Goal: Information Seeking & Learning: Learn about a topic

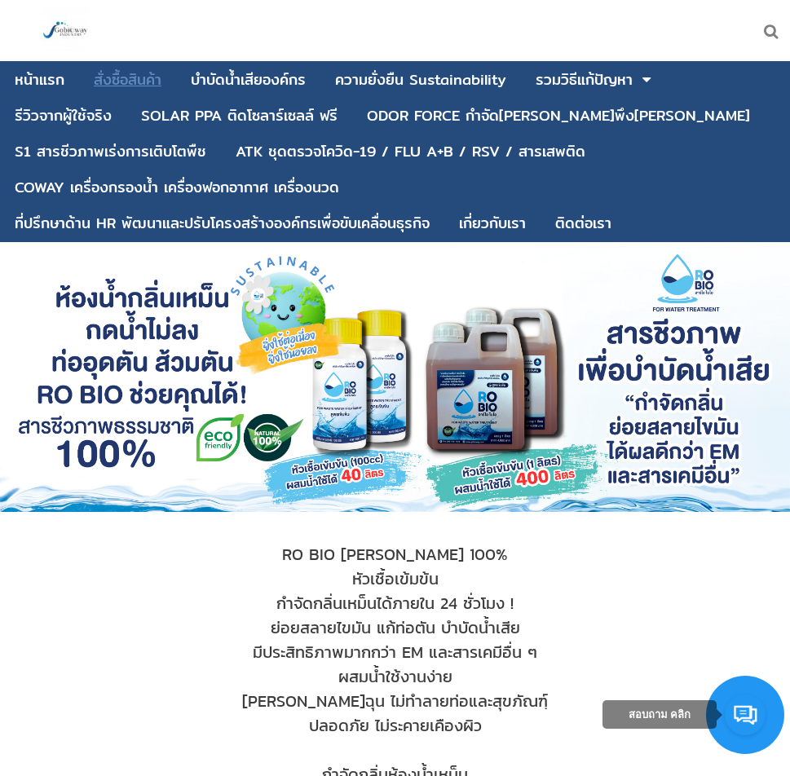
click at [130, 77] on div "สั่งซื้อสินค้า" at bounding box center [128, 80] width 68 height 15
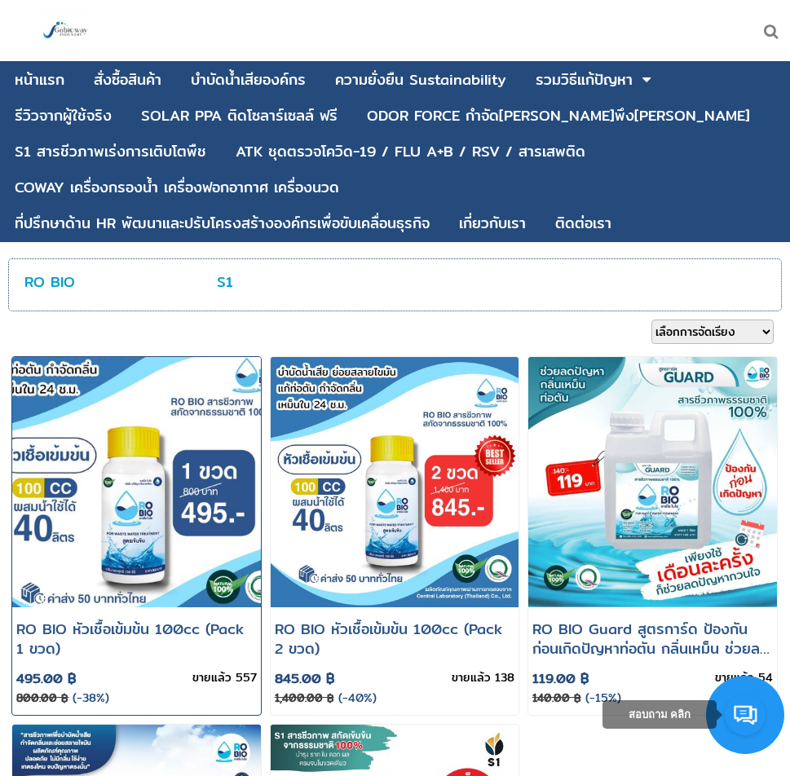
click at [110, 430] on img at bounding box center [137, 482] width 298 height 301
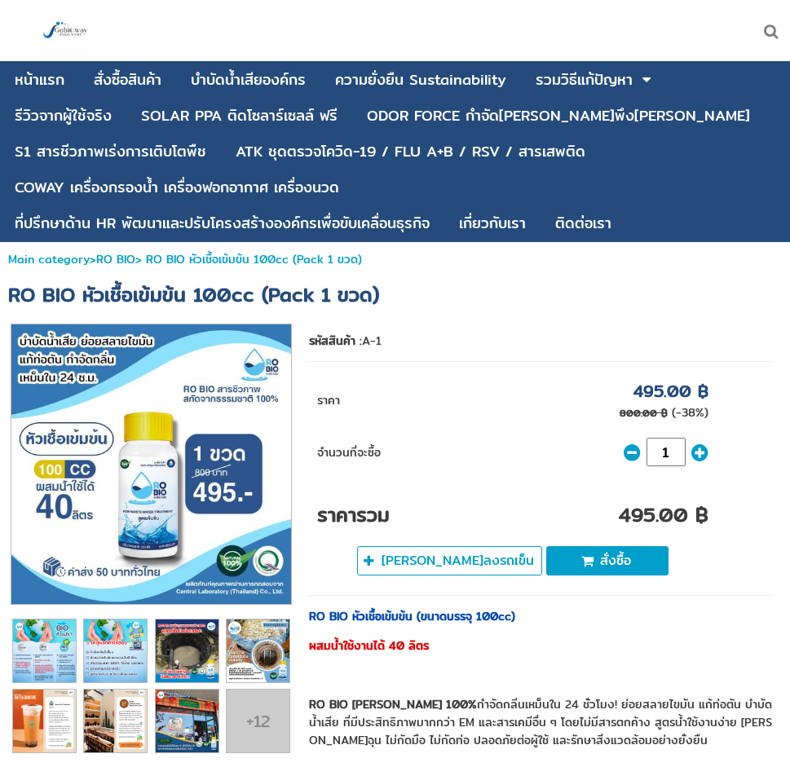
click at [322, 298] on span "RO BIO หัวเชื้อเข้มข้น 100cc (Pack 1 ขวด)" at bounding box center [193, 294] width 371 height 31
click at [323, 299] on span "RO BIO หัวเชื้อเข้มข้น 100cc (Pack 1 ขวด)" at bounding box center [193, 294] width 371 height 31
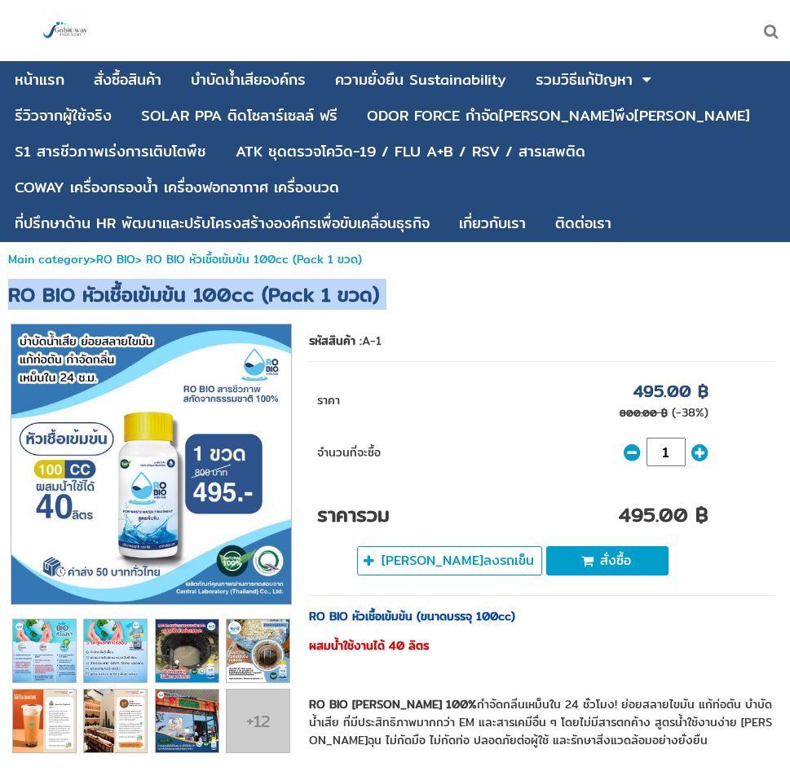
click at [323, 299] on span "RO BIO หัวเชื้อเข้มข้น 100cc (Pack 1 ขวด)" at bounding box center [193, 294] width 371 height 31
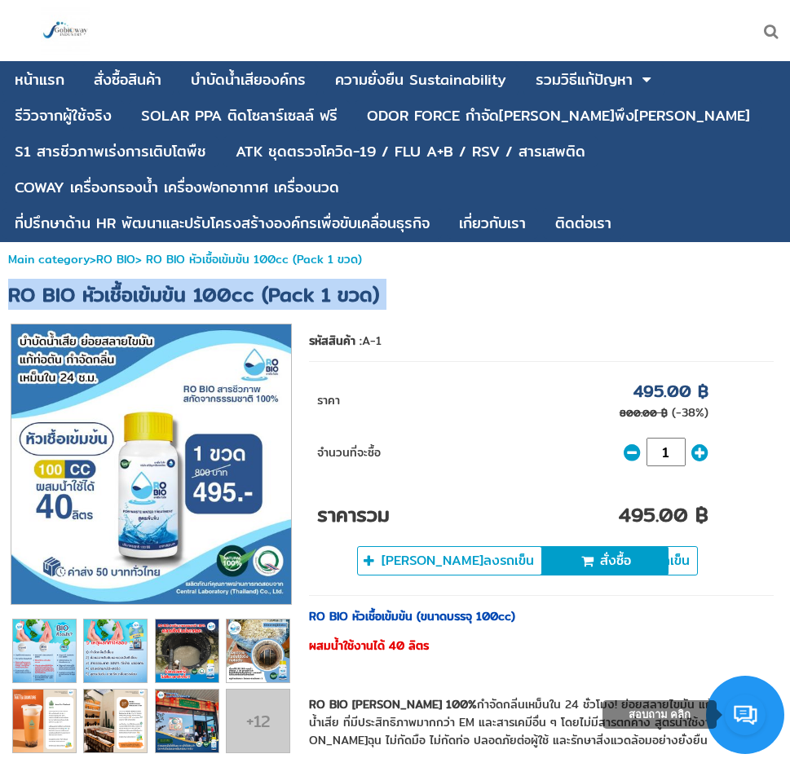
copy div "RO BIO หัวเชื้อเข้มข้น 100cc (Pack 1 ขวด)"
click at [422, 311] on h1 "RO BIO หัวเชื้อเข้มข้น 100cc (Pack 1 ขวด)" at bounding box center [395, 294] width 790 height 36
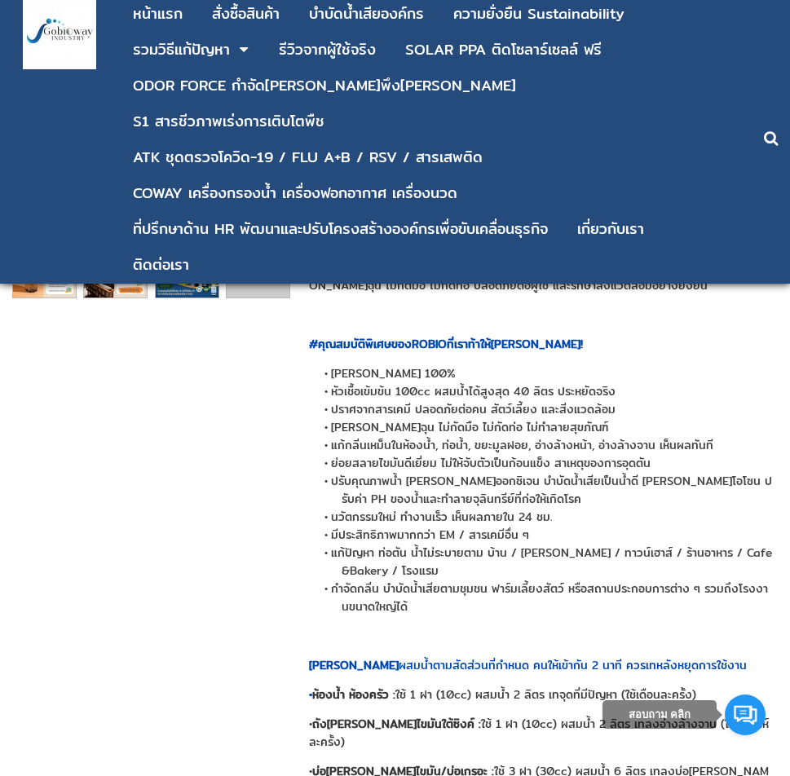
scroll to position [245, 0]
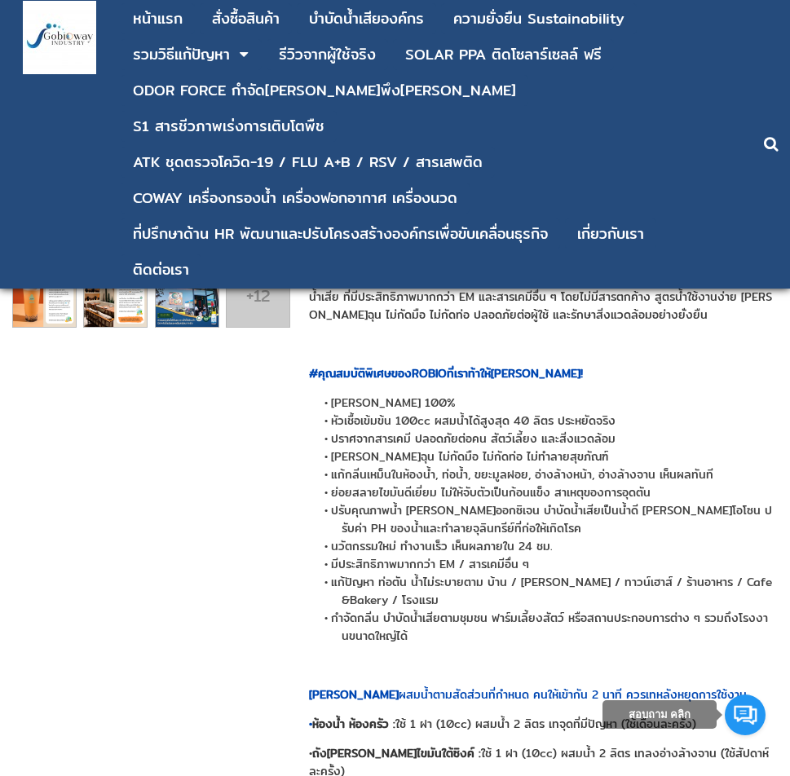
drag, startPoint x: 351, startPoint y: 276, endPoint x: 487, endPoint y: 279, distance: 137.0
click at [477, 279] on strong "RO BIO สารชีวภาพสกัดจากธรรมชาติ 100%" at bounding box center [393, 279] width 168 height 18
copy strong "สารชีวภาพสกัดจากธรรมชาติ"
click at [474, 391] on div "RO BIO หัวเชื้อเข้มข้น (ขนาดบรรจุ 100cc) ผสมน้ำใช้งานได้ 40 ลิตร RO BIO สารชีวภ…" at bounding box center [541, 575] width 465 height 787
drag, startPoint x: 529, startPoint y: 280, endPoint x: 610, endPoint y: 280, distance: 80.7
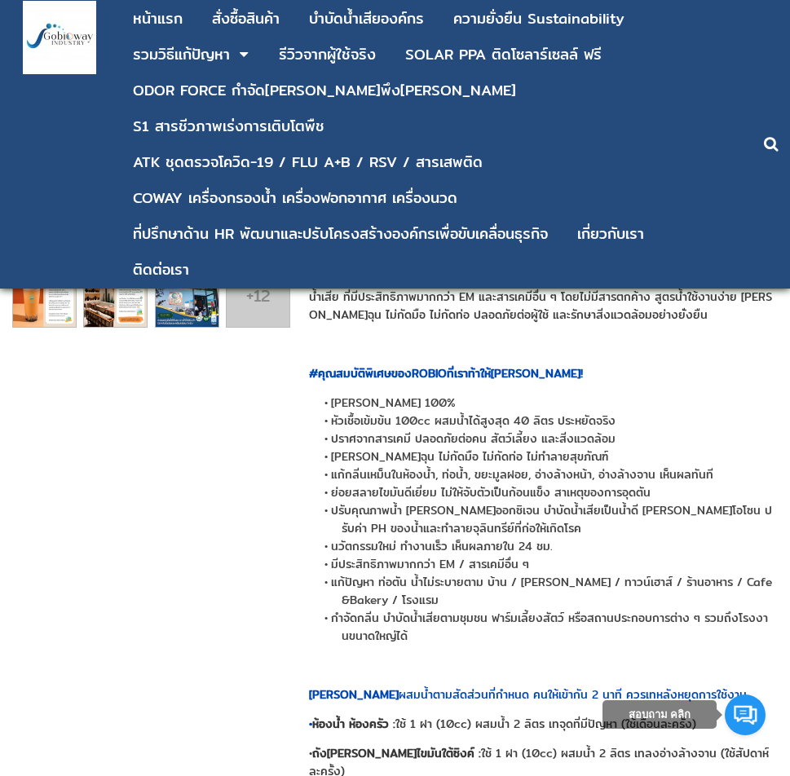
click at [610, 280] on p "RO BIO สารชีวภาพสกัดจากธรรมชาติ 100% กำจัดกลิ่นเหม็นใน 24 ชั่วโมง! ย่อยสลายไขมั…" at bounding box center [541, 297] width 465 height 54
click at [604, 278] on p "RO BIO สารชีวภาพสกัดจากธรรมชาติ 100% กำจัดกลิ่นเหม็นใน 24 ชั่วโมง! ย่อยสลายไขมั…" at bounding box center [541, 297] width 465 height 54
drag, startPoint x: 600, startPoint y: 277, endPoint x: 531, endPoint y: 280, distance: 69.3
click at [531, 280] on p "RO BIO สารชีวภาพสกัดจากธรรมชาติ 100% กำจัดกลิ่นเหม็นใน 24 ชั่วโมง! ย่อยสลายไขมั…" at bounding box center [541, 297] width 465 height 54
copy p "กำจัดกลิ่นเหม็น"
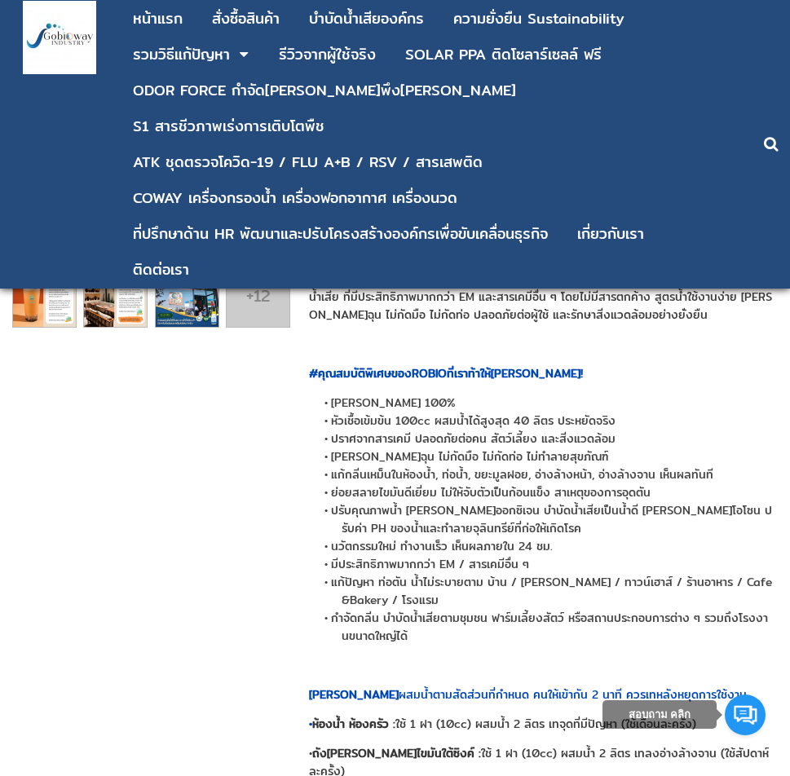
click at [373, 456] on span "กลิ่นไม่ฉุน ไม่กัดมือ ไม่กัดท่อ ไม่ทำลายสุขภัณฑ์" at bounding box center [469, 457] width 277 height 18
drag, startPoint x: 390, startPoint y: 298, endPoint x: 335, endPoint y: 298, distance: 54.6
click at [335, 298] on p "RO BIO สารชีวภาพสกัดจากธรรมชาติ 100% กำจัดกลิ่นเหม็นใน 24 ชั่วโมง! ย่อยสลายไขมั…" at bounding box center [541, 297] width 465 height 54
copy p "บำบัดน้ำเสีย"
click at [152, 439] on div "1" at bounding box center [395, 438] width 774 height 1086
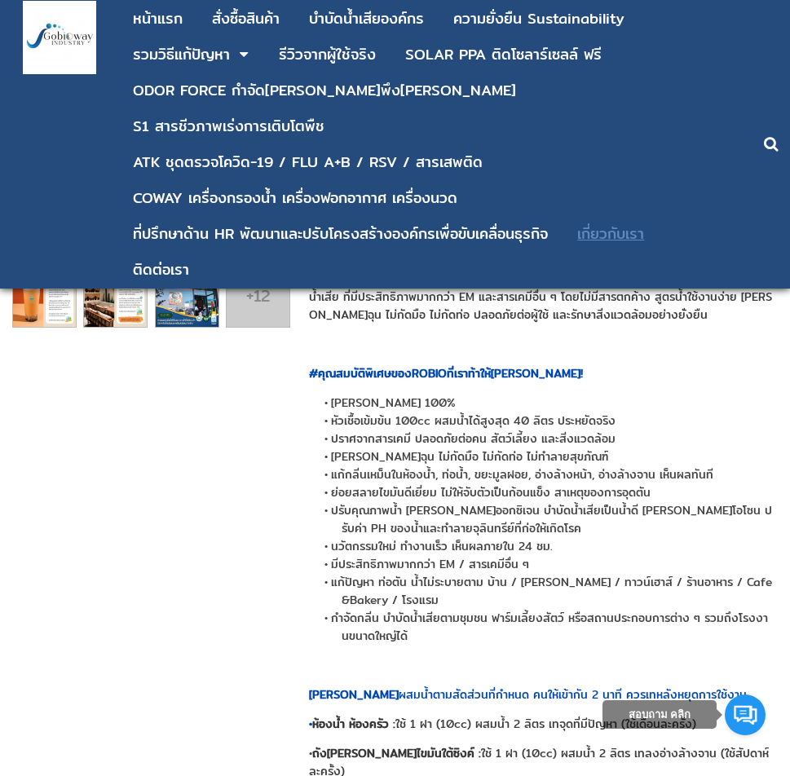
click at [614, 227] on div "เกี่ยวกับเรา" at bounding box center [610, 234] width 67 height 15
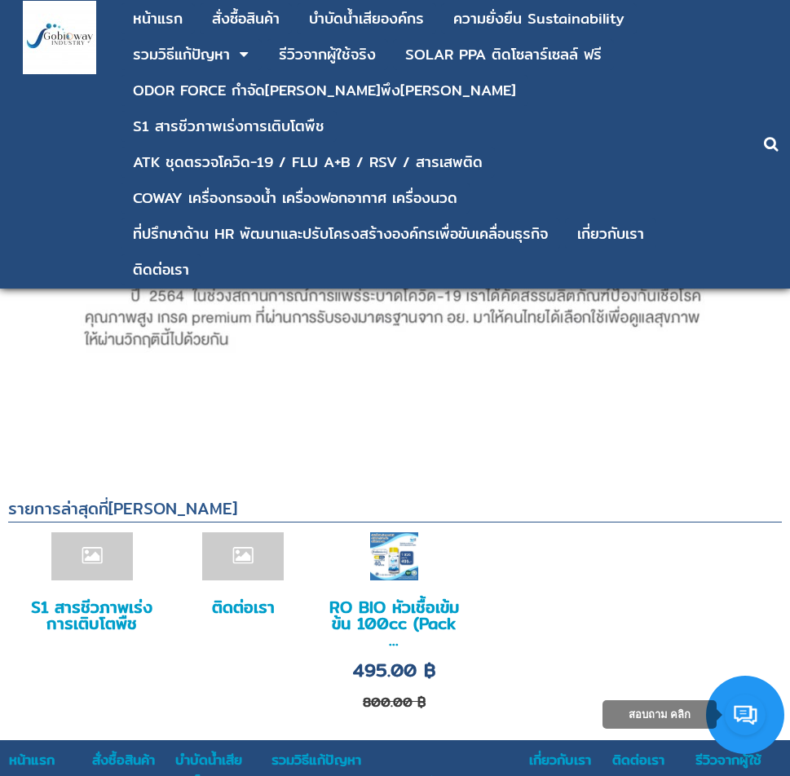
scroll to position [924, 0]
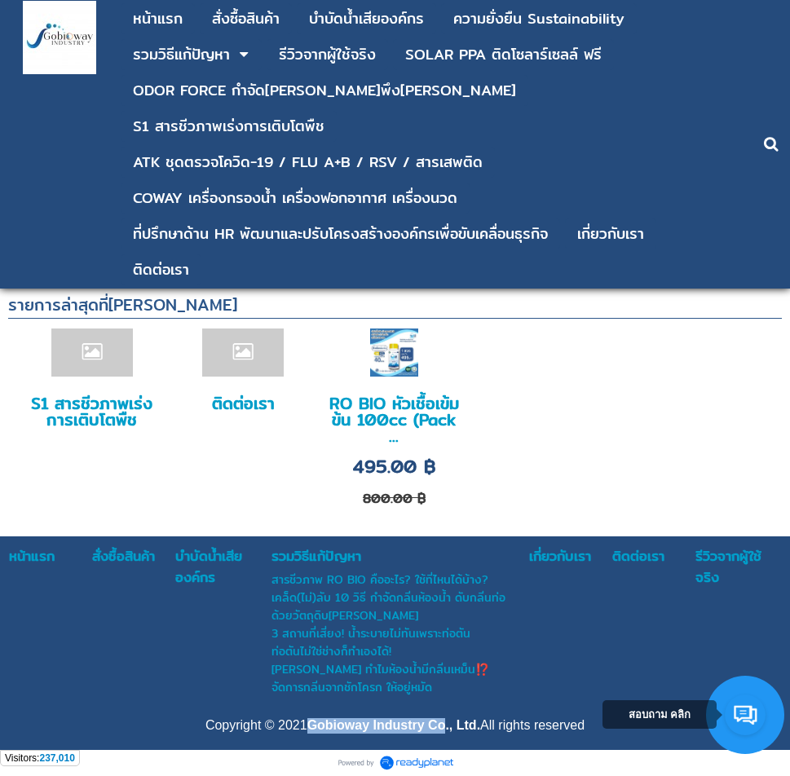
drag, startPoint x: 304, startPoint y: 721, endPoint x: 449, endPoint y: 719, distance: 145.1
click at [446, 725] on span "Copyright © 2021 Gobioway Industry Co., Ltd. All rights reserved" at bounding box center [394, 725] width 379 height 14
copy span "Gobioway Industry Co"
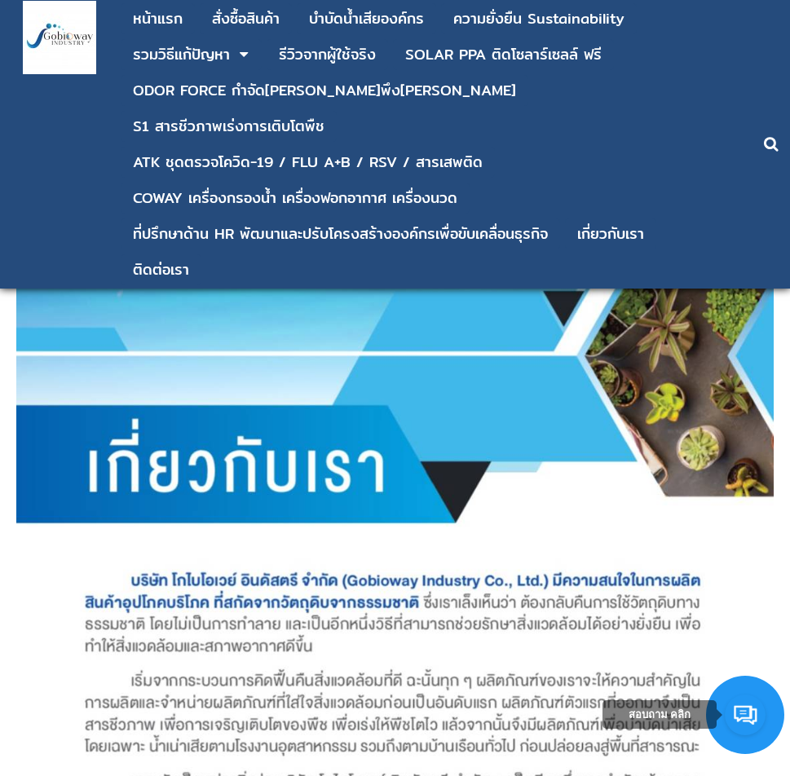
scroll to position [0, 0]
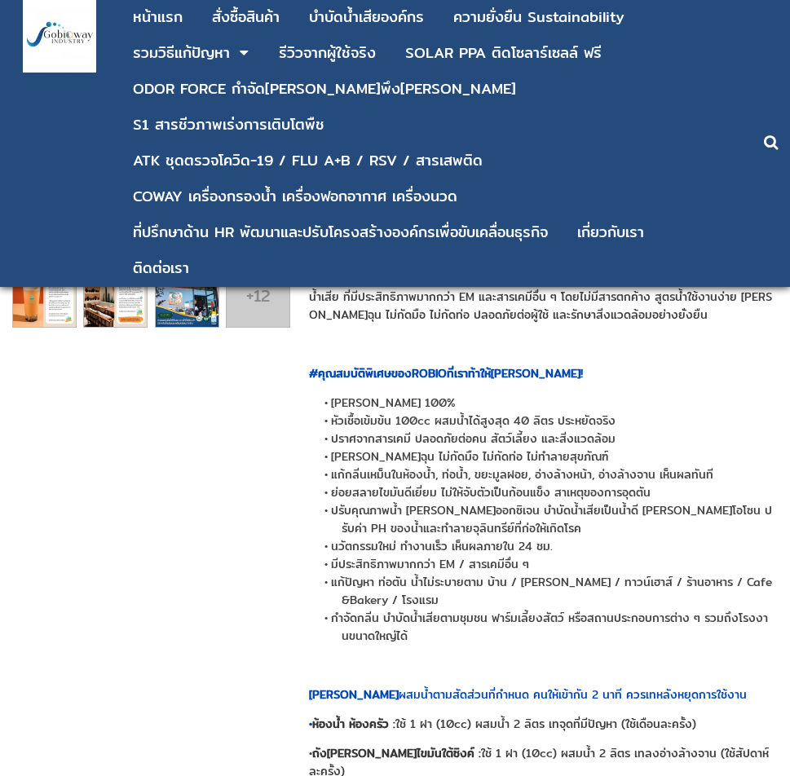
click at [439, 314] on p "RO BIO สารชีวภาพสกัดจากธรรมชาติ 100% กำจัดกลิ่นเหม็นใน 24 ชั่วโมง! ย่อยสลายไขมั…" at bounding box center [541, 297] width 465 height 54
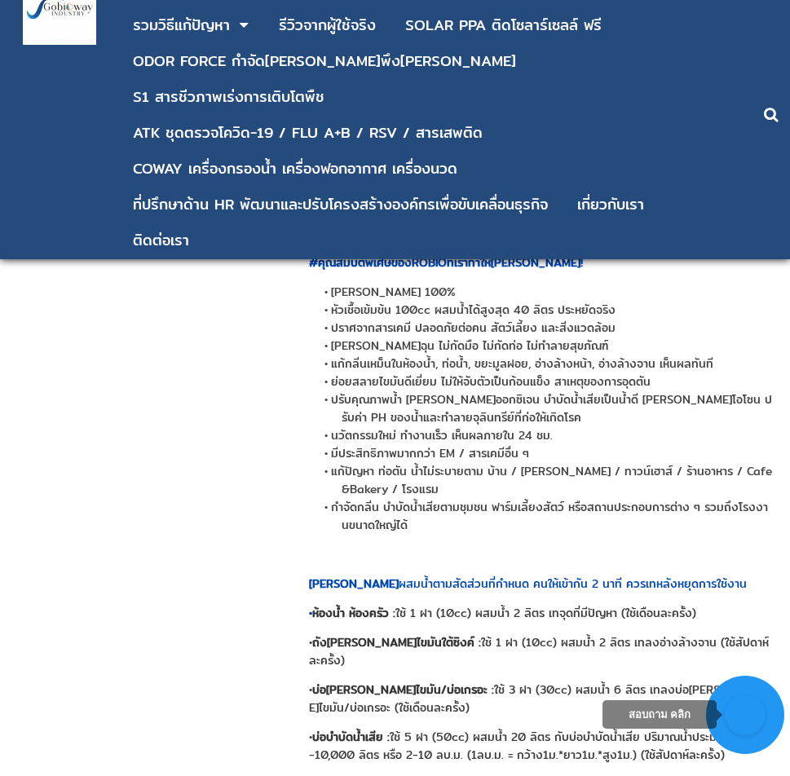
scroll to position [326, 0]
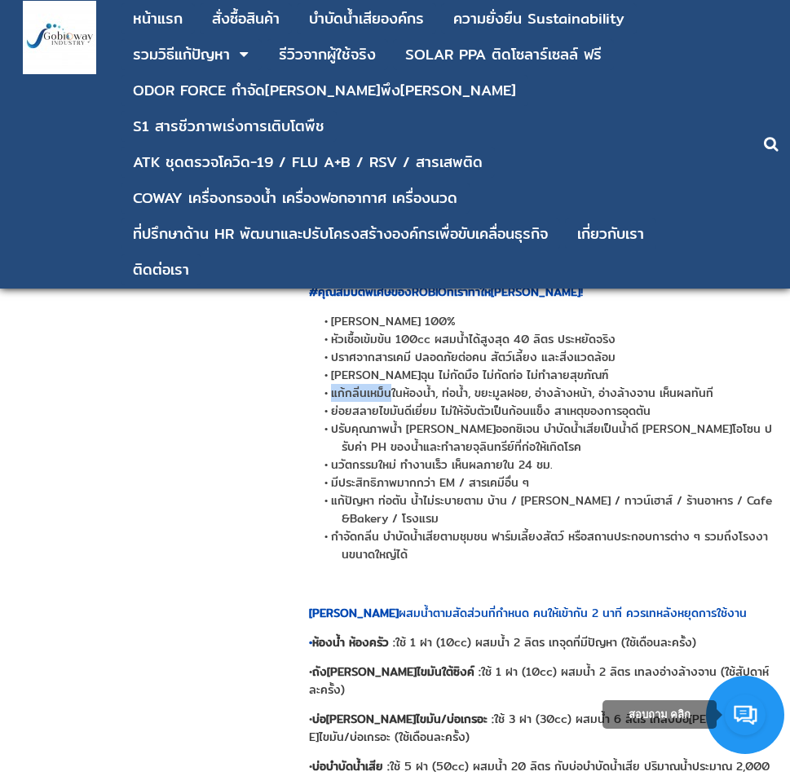
drag, startPoint x: 333, startPoint y: 394, endPoint x: 387, endPoint y: 397, distance: 54.7
click at [387, 397] on span "แก้กลิ่นเหม็นในห้องน้ำ, ท่อน้ำ, ขยะมูลฝอย, อ่างล้างหน้า, อ่างล้างจาน เห็นผลทันที" at bounding box center [522, 393] width 382 height 18
copy span "แก้กลิ่นเหม็น"
click at [395, 535] on span "กำจัดกลิ่น บำบัดน้ำเสียตามชุมชน ฟาร์มเลี้ยงสัตว์ หรือสถานประกอบการต่าง ๆ รวมถึง…" at bounding box center [549, 545] width 437 height 36
drag, startPoint x: 452, startPoint y: 480, endPoint x: 438, endPoint y: 481, distance: 14.7
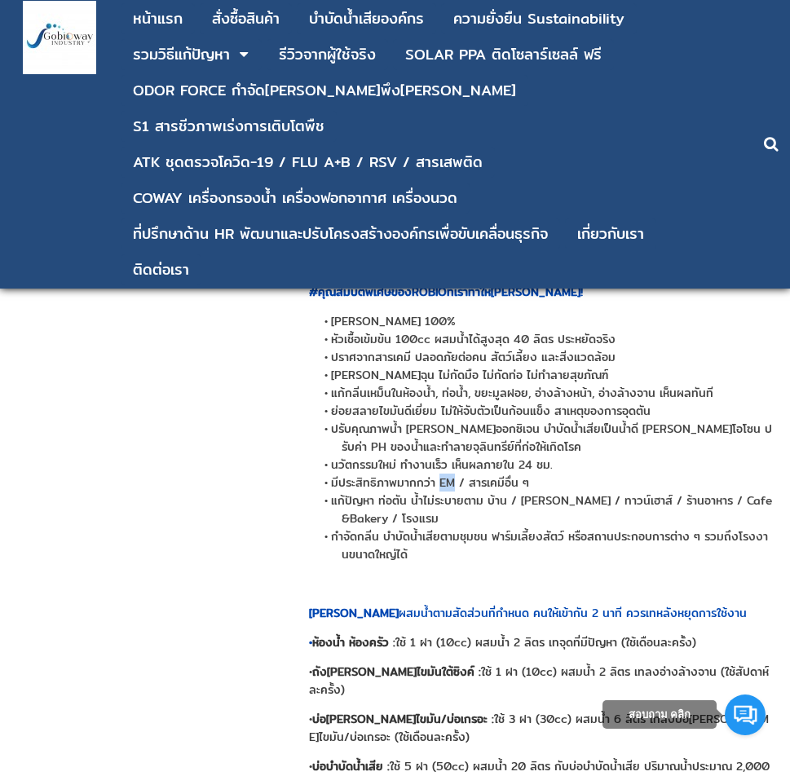
click at [438, 481] on span "มีประสิทธิภาพมากกว่า EM / สารเคมีอื่น ๆ" at bounding box center [430, 483] width 198 height 18
copy span "EM"
click at [478, 374] on span "กลิ่นไม่ฉุน ไม่กัดมือ ไม่กัดท่อ ไม่ทำลายสุขภัณฑ์" at bounding box center [469, 375] width 277 height 18
drag, startPoint x: 333, startPoint y: 319, endPoint x: 465, endPoint y: 321, distance: 132.1
click at [456, 321] on span "สารชีวภาพสกัดจากธรรมชาติ 100%" at bounding box center [393, 321] width 125 height 18
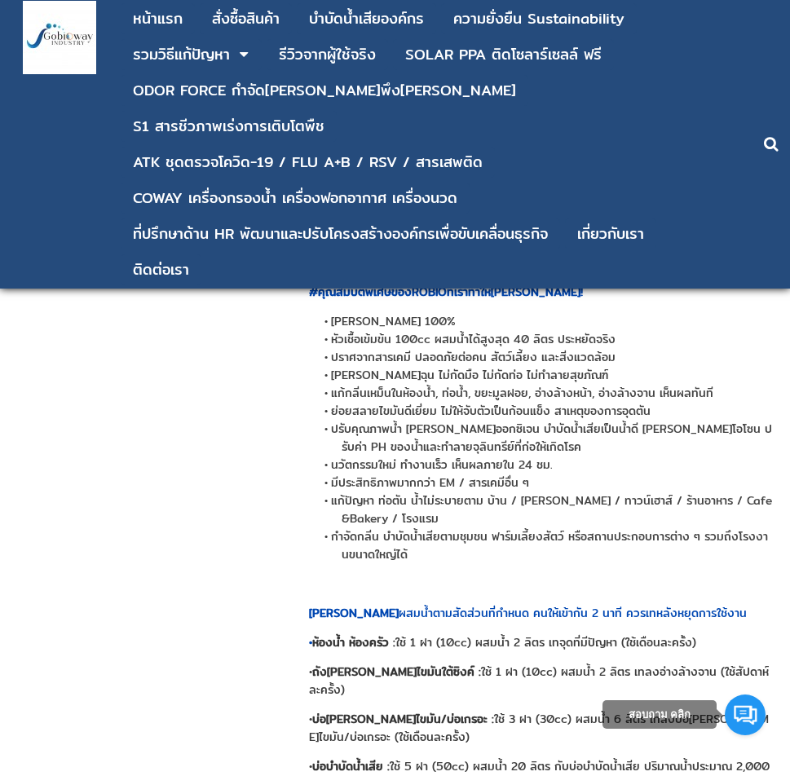
copy span "สารชีวภาพสกัดจากธรรมชาติ"
click at [470, 360] on span "ปราศจากสารเคมี ปลอดภัยต่อคน สัตว์เลี้ยง และสิ่งแวดล้อม" at bounding box center [473, 357] width 284 height 18
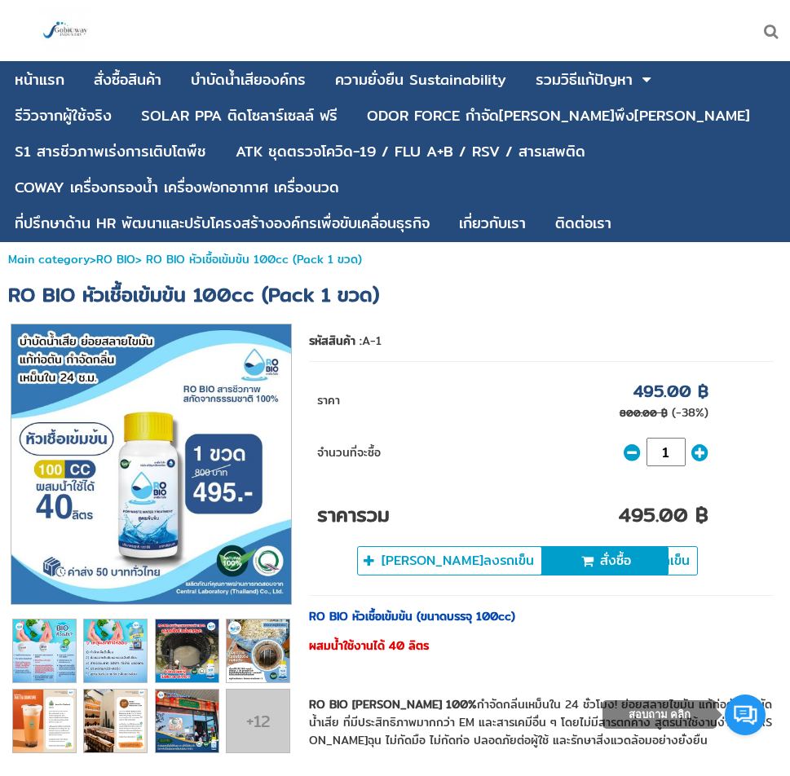
scroll to position [245, 0]
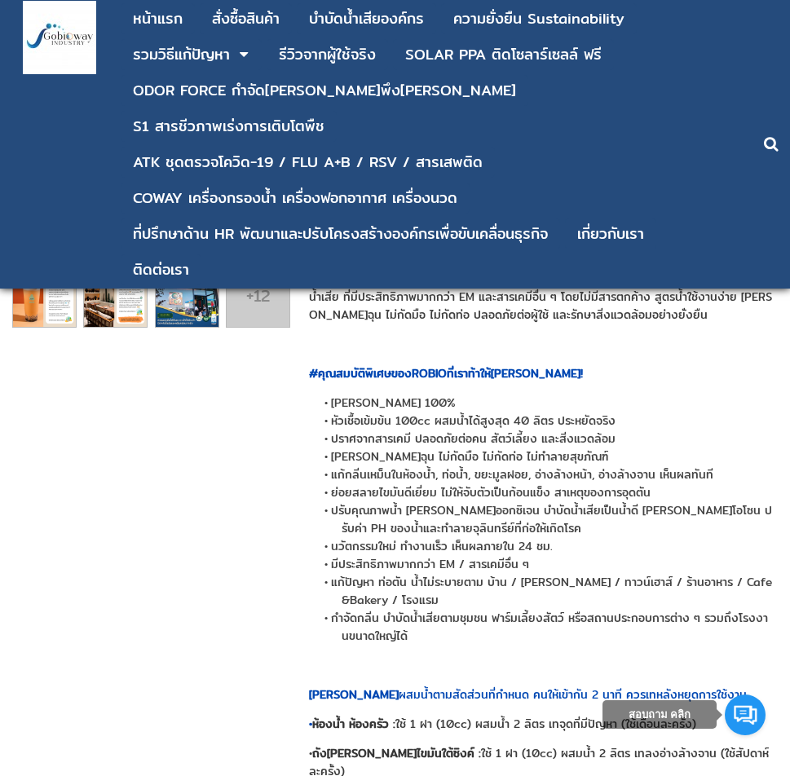
drag, startPoint x: 670, startPoint y: 277, endPoint x: 741, endPoint y: 276, distance: 70.9
click at [741, 276] on p "RO BIO สารชีวภาพสกัดจากธรรมชาติ 100% กำจัดกลิ่นเหม็นใน 24 ชั่วโมง! ย่อยสลายไขมั…" at bounding box center [541, 297] width 465 height 54
click at [379, 296] on p "RO BIO สารชีวภาพสกัดจากธรรมชาติ 100% กำจัดกลิ่นเหม็นใน 24 ชั่วโมง! ย่อยสลายไขมั…" at bounding box center [541, 297] width 465 height 54
drag, startPoint x: 337, startPoint y: 296, endPoint x: 390, endPoint y: 292, distance: 54.0
click at [390, 292] on p "RO BIO สารชีวภาพสกัดจากธรรมชาติ 100% กำจัดกลิ่นเหม็นใน 24 ชั่วโมง! ย่อยสลายไขมั…" at bounding box center [541, 297] width 465 height 54
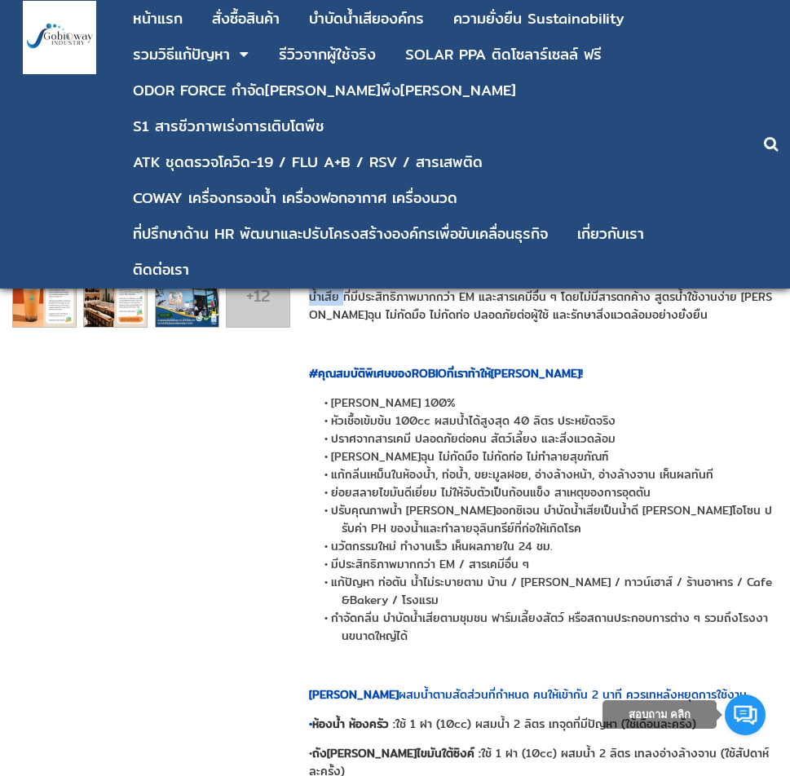
copy p "บำบัดน้ำเสีย"
click at [762, 313] on p "RO BIO สารชีวภาพสกัดจากธรรมชาติ 100% กำจัดกลิ่นเหม็นใน 24 ชั่วโมง! ย่อยสลายไขมั…" at bounding box center [541, 297] width 465 height 54
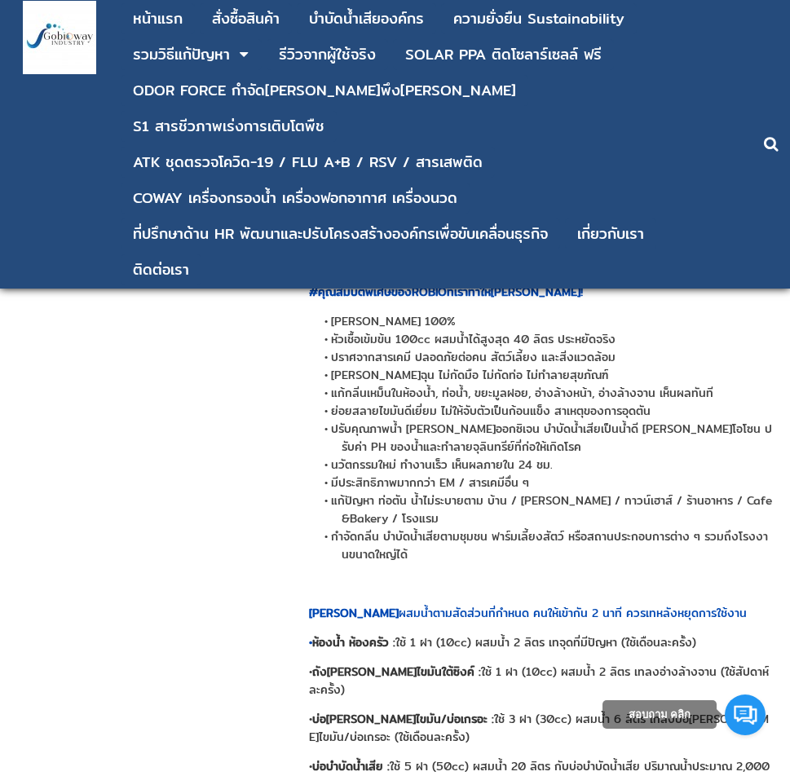
scroll to position [163, 0]
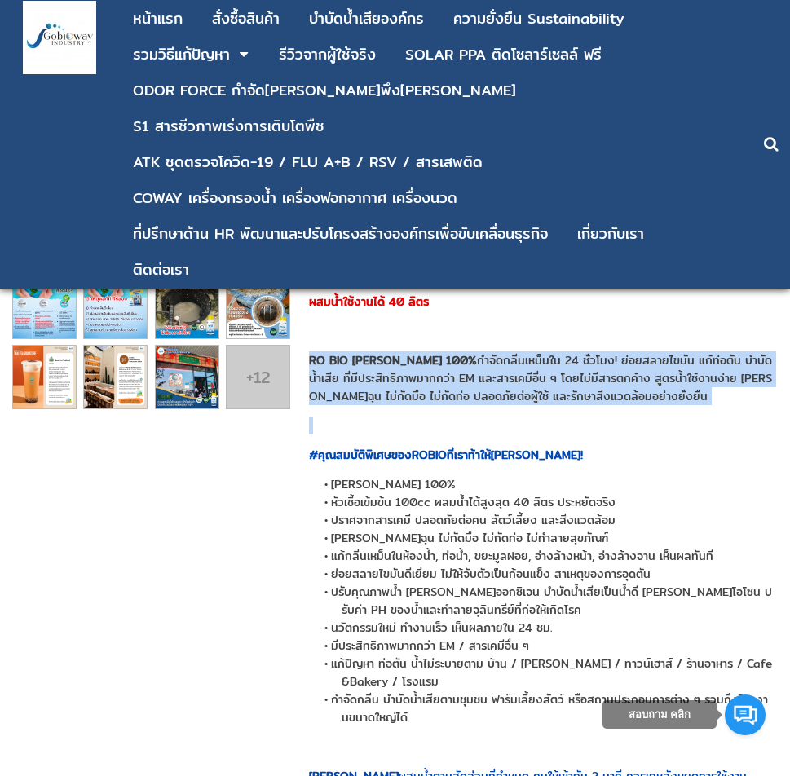
drag, startPoint x: 310, startPoint y: 357, endPoint x: 701, endPoint y: 418, distance: 396.0
click at [701, 418] on div "RO BIO หัวเชื้อเข้มข้น (ขนาดบรรจุ 100cc) ผสมน้ำใช้งานได้ 40 ลิตร RO BIO สารชีวภ…" at bounding box center [541, 656] width 465 height 787
copy p "RO BIO สารชีวภาพสกัดจากธรรมชาติ 100% กำจัดกลิ่นเหม็นใน 24 ชั่วโมง! ย่อยสลายไขมั…"
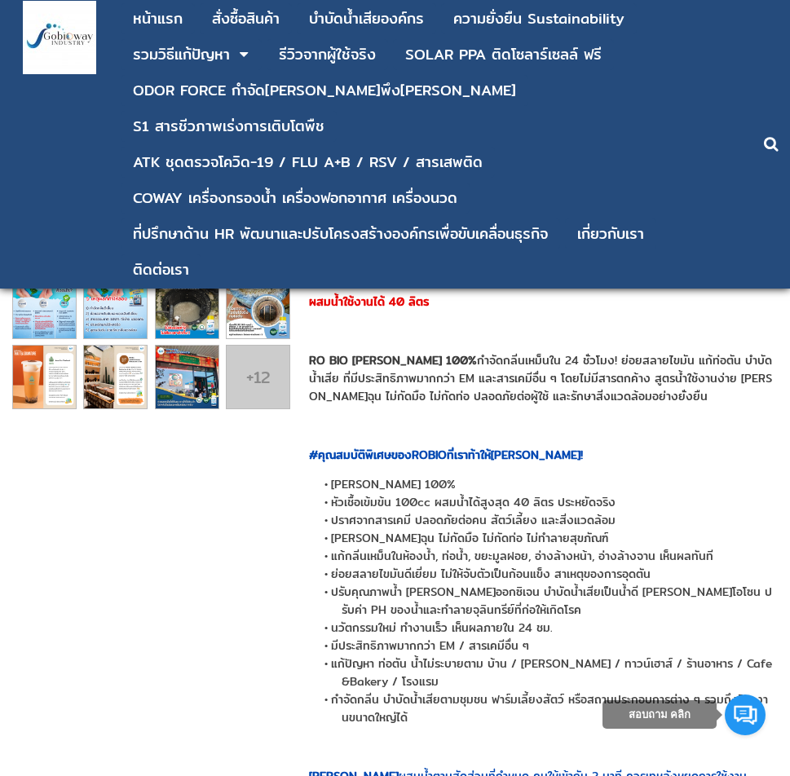
click at [474, 531] on span "กลิ่นไม่ฉุน ไม่กัดมือ ไม่กัดท่อ ไม่ทำลายสุขภัณฑ์" at bounding box center [469, 538] width 277 height 18
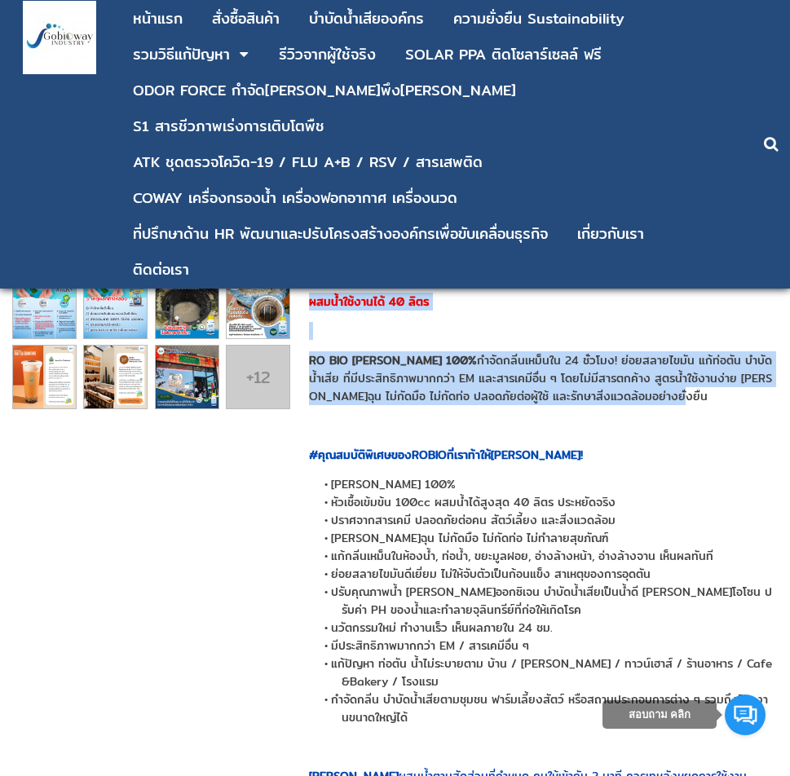
drag, startPoint x: 696, startPoint y: 392, endPoint x: 299, endPoint y: 359, distance: 398.3
click at [299, 359] on div "1" at bounding box center [395, 519] width 774 height 1086
click at [381, 360] on strong "RO BIO สารชีวภาพสกัดจากธรรมชาติ 100%" at bounding box center [393, 360] width 168 height 18
click at [680, 384] on p "RO BIO สารชีวภาพสกัดจากธรรมชาติ 100% กำจัดกลิ่นเหม็นใน 24 ชั่วโมง! ย่อยสลายไขมั…" at bounding box center [541, 378] width 465 height 54
drag, startPoint x: 733, startPoint y: 405, endPoint x: 429, endPoint y: 313, distance: 317.7
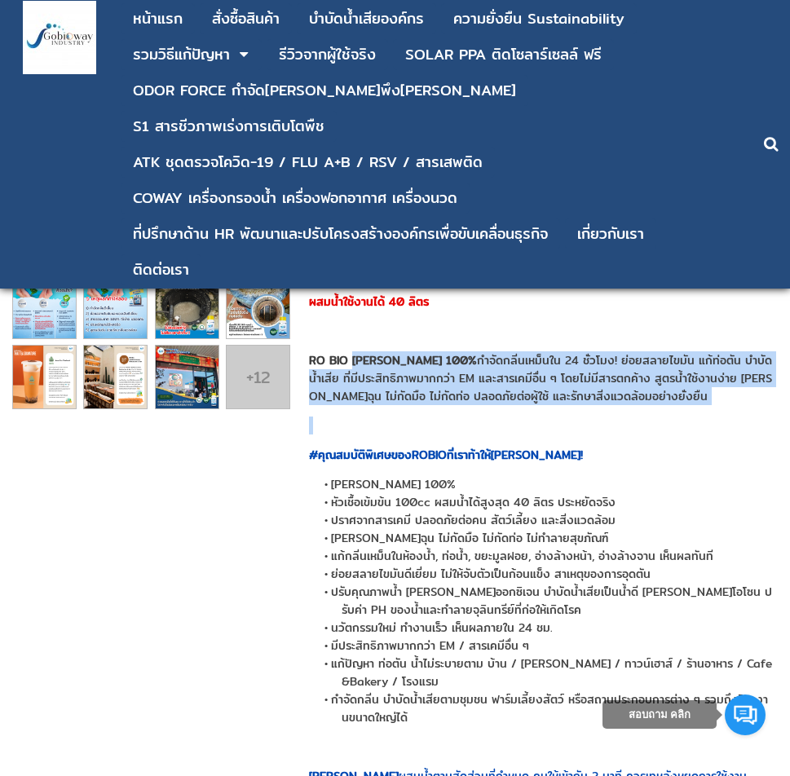
click at [351, 366] on div "RO BIO หัวเชื้อเข้มข้น (ขนาดบรรจุ 100cc) ผสมน้ำใช้งานได้ 40 ลิตร RO BIO สารชีวภ…" at bounding box center [541, 656] width 465 height 787
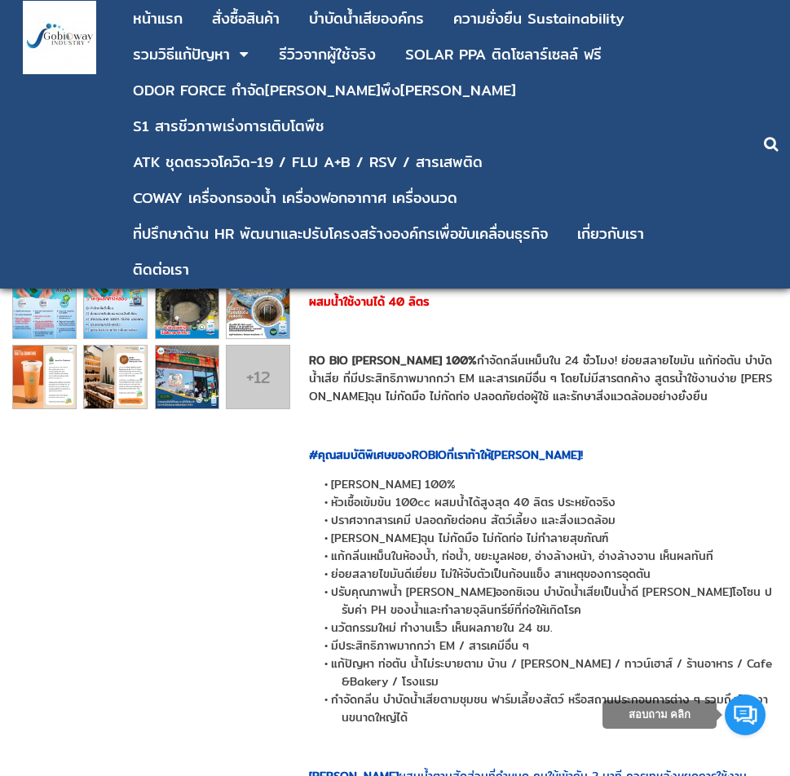
click at [429, 313] on div "RO BIO หัวเชื้อเข้มข้น (ขนาดบรรจุ 100cc) ผสมน้ำใช้งานได้ 40 ลิตร RO BIO สารชีวภ…" at bounding box center [541, 656] width 465 height 787
drag, startPoint x: 439, startPoint y: 301, endPoint x: 309, endPoint y: 271, distance: 132.9
click at [309, 271] on div "RO BIO หัวเชื้อเข้มข้น (ขนาดบรรจุ 100cc) ผสมน้ำใช้งานได้ 40 ลิตร RO BIO สารชีวภ…" at bounding box center [541, 656] width 465 height 787
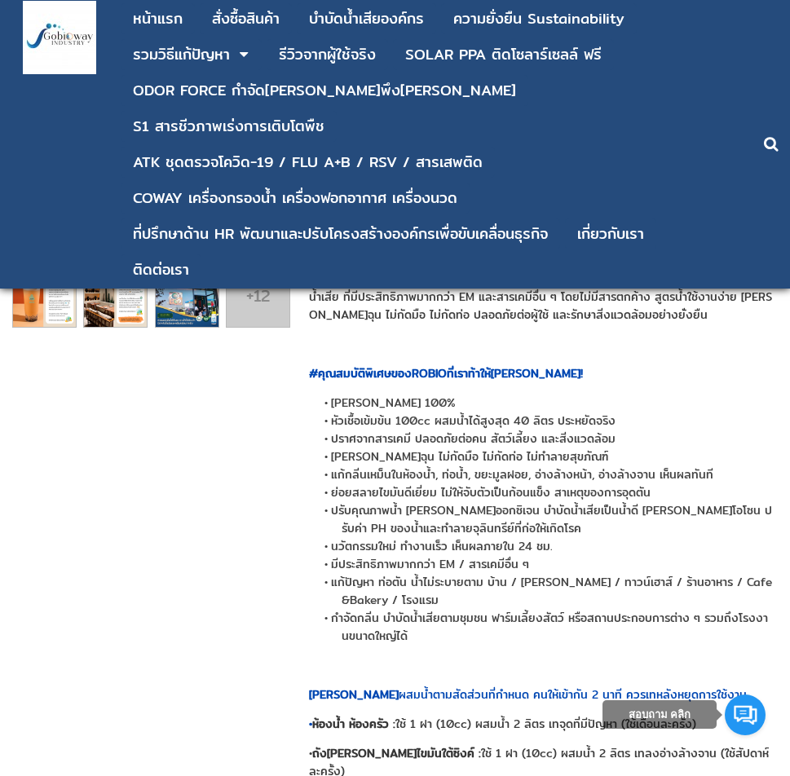
click at [543, 405] on li "สารชีวภาพสกัดจากธรรมชาติ 100%" at bounding box center [558, 403] width 433 height 18
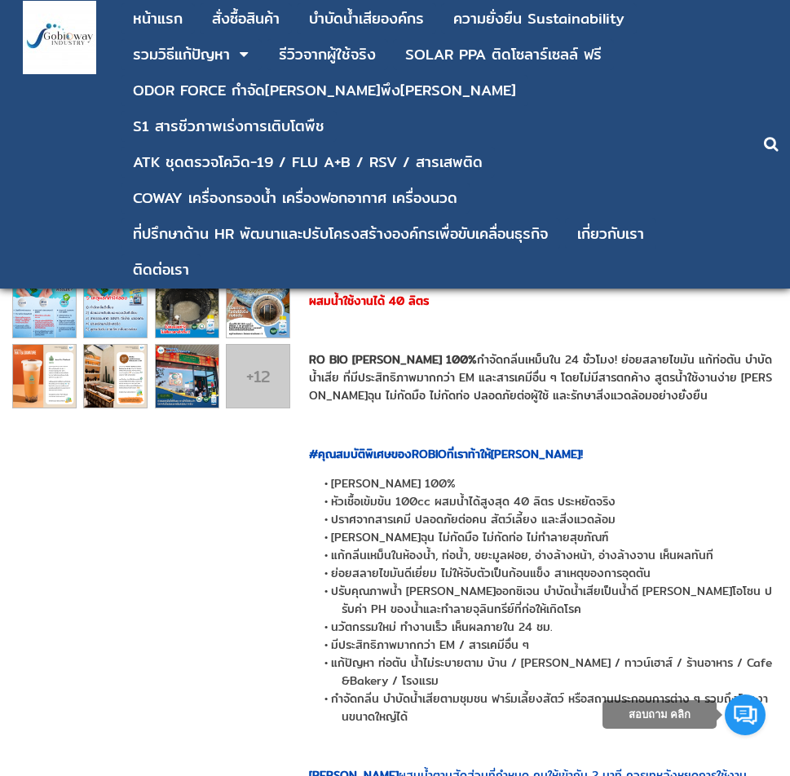
scroll to position [163, 0]
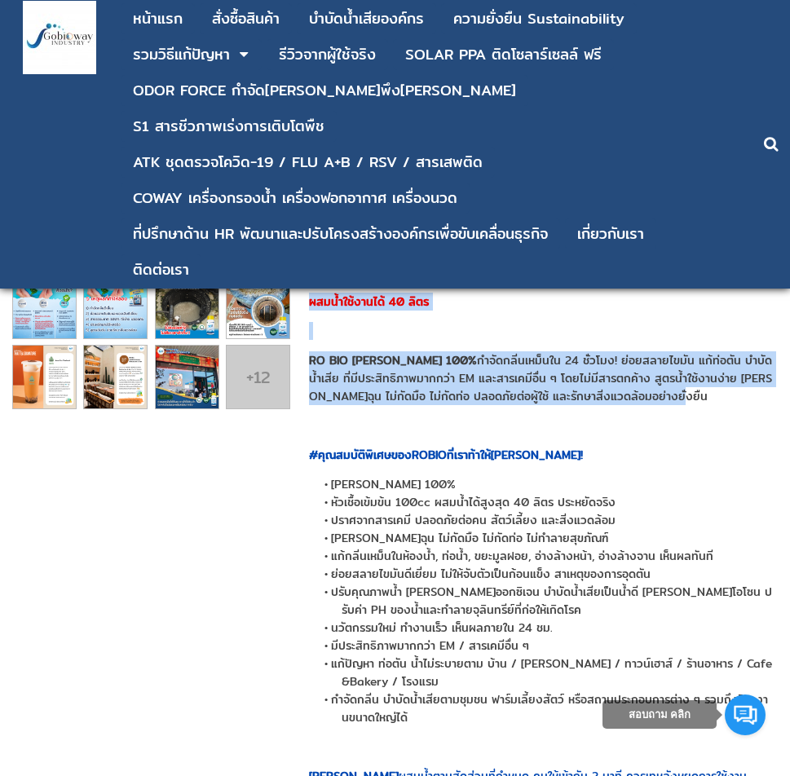
drag, startPoint x: 712, startPoint y: 399, endPoint x: 311, endPoint y: 279, distance: 418.6
click at [311, 279] on div "RO BIO หัวเชื้อเข้มข้น (ขนาดบรรจุ 100cc) ผสมน้ำใช้งานได้ 40 ลิตร RO BIO สารชีวภ…" at bounding box center [541, 656] width 465 height 787
copy div "RO BIO หัวเชื้อเข้มข้น (ขนาดบรรจุ 100cc) ผสมน้ำใช้งานได้ 40 ลิตร RO BIO สารชีวภ…"
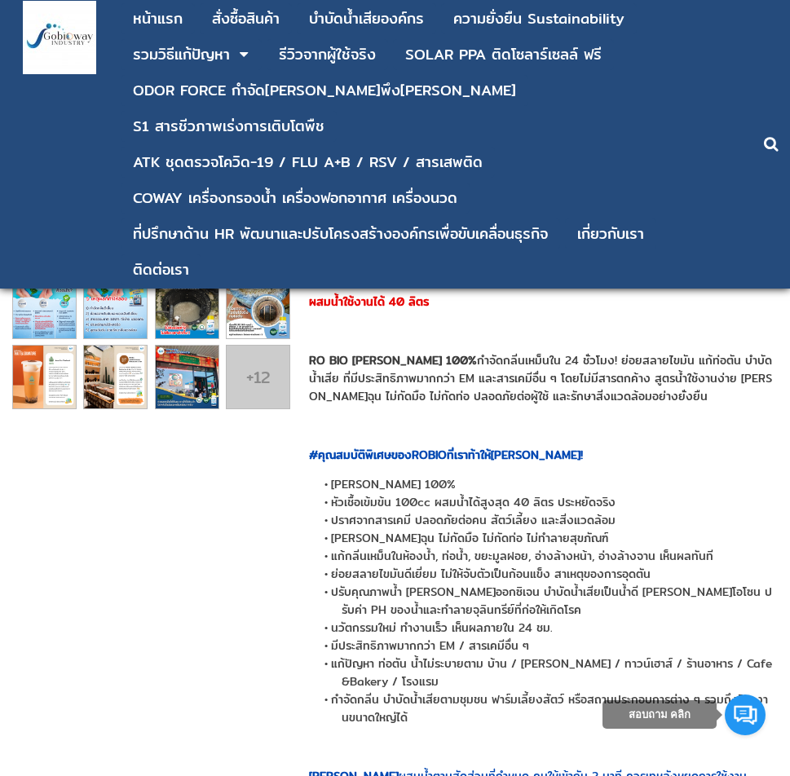
click at [466, 545] on span "กลิ่นไม่ฉุน ไม่กัดมือ ไม่กัดท่อ ไม่ทำลายสุขภัณฑ์" at bounding box center [469, 538] width 277 height 18
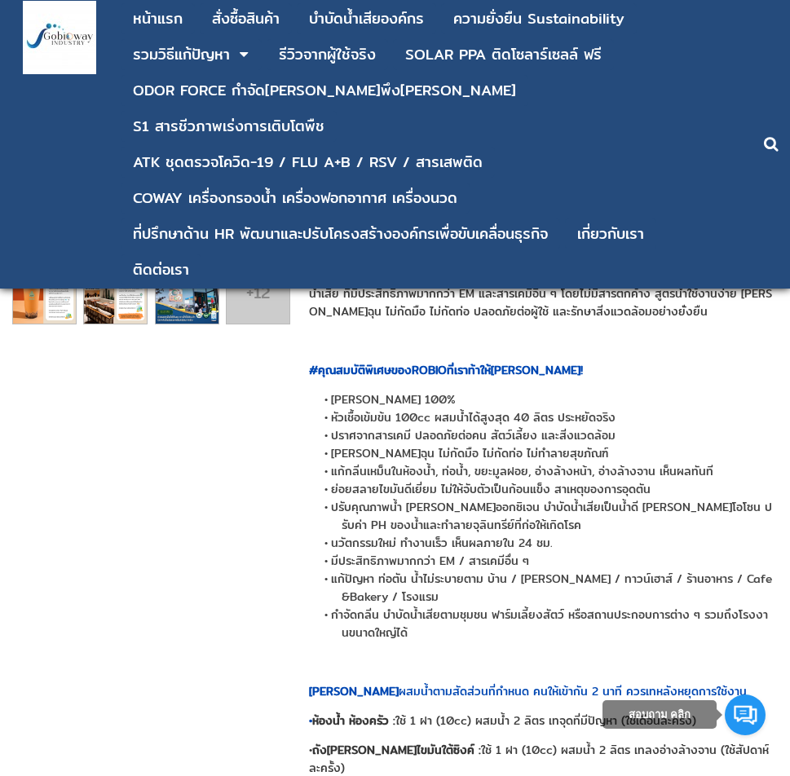
scroll to position [326, 0]
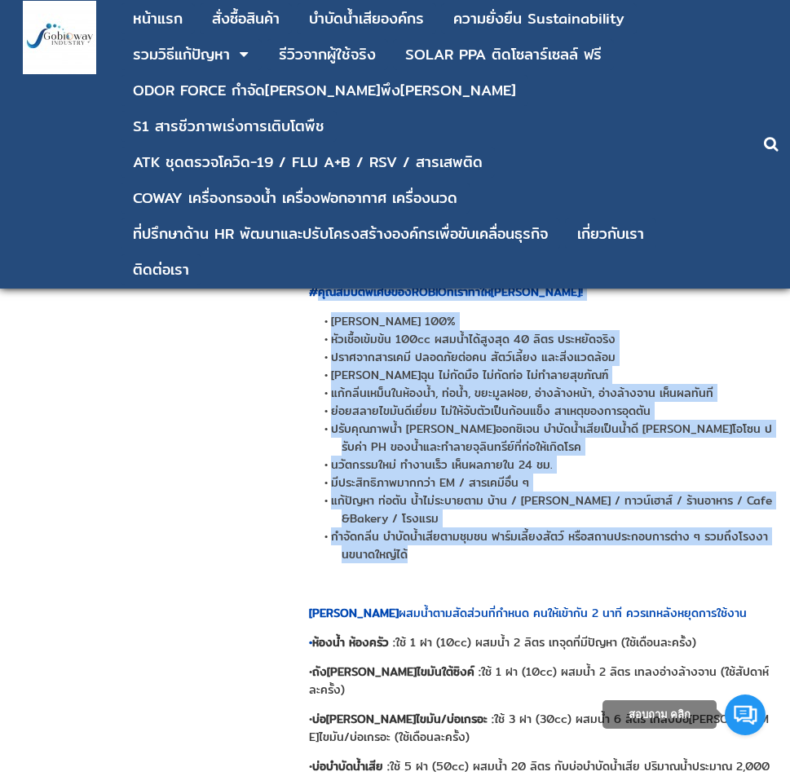
drag, startPoint x: 426, startPoint y: 560, endPoint x: 321, endPoint y: 293, distance: 286.5
click at [321, 293] on div "RO BIO หัวเชื้อเข้มข้น (ขนาดบรรจุ 100cc) ผสมน้ำใช้งานได้ 40 ลิตร RO BIO สารชีวภ…" at bounding box center [541, 493] width 465 height 787
copy div "คุณสมบัติพิเศษของROBIOที่เราท้าให้ลอง! สารชีวภาพสกัดจากธรรมชาติ 100% หัวเชื้อเข…"
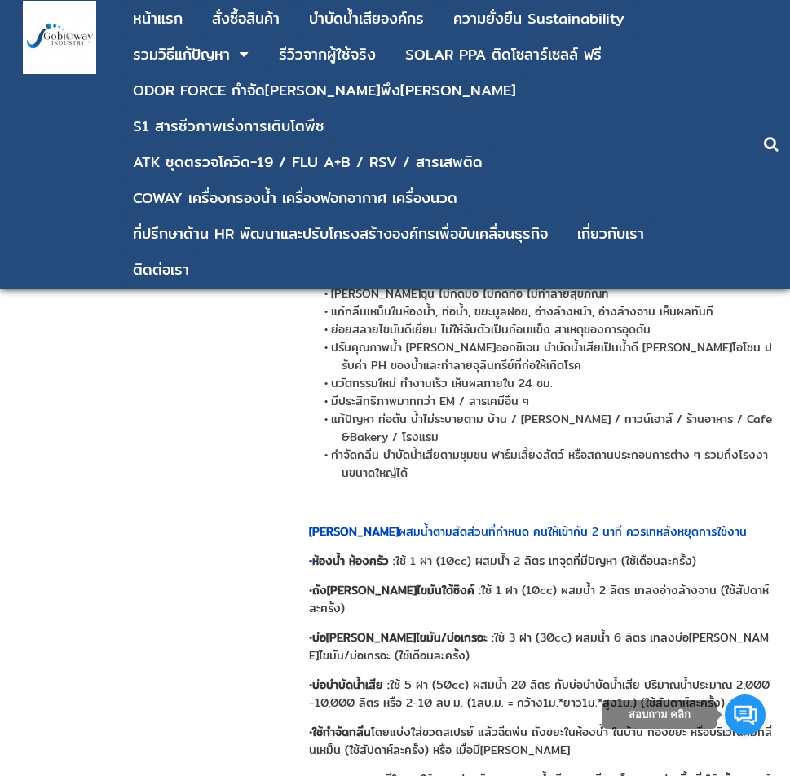
click at [414, 575] on div "RO BIO หัวเชื้อเข้มข้น (ขนาดบรรจุ 100cc) ผสมน้ำใช้งานได้ 40 ลิตร RO BIO สารชีวภ…" at bounding box center [541, 412] width 465 height 787
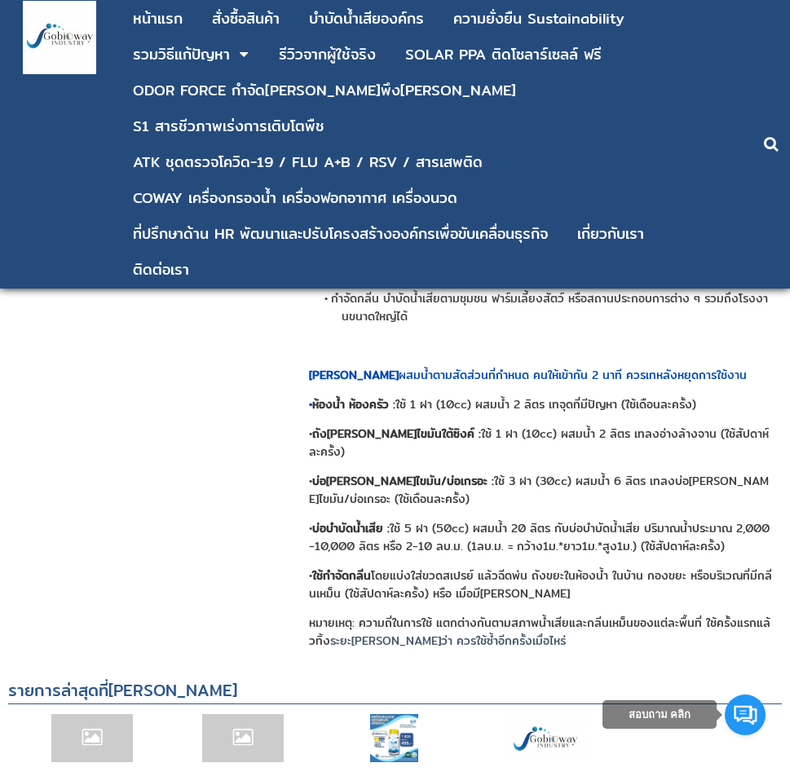
scroll to position [571, 0]
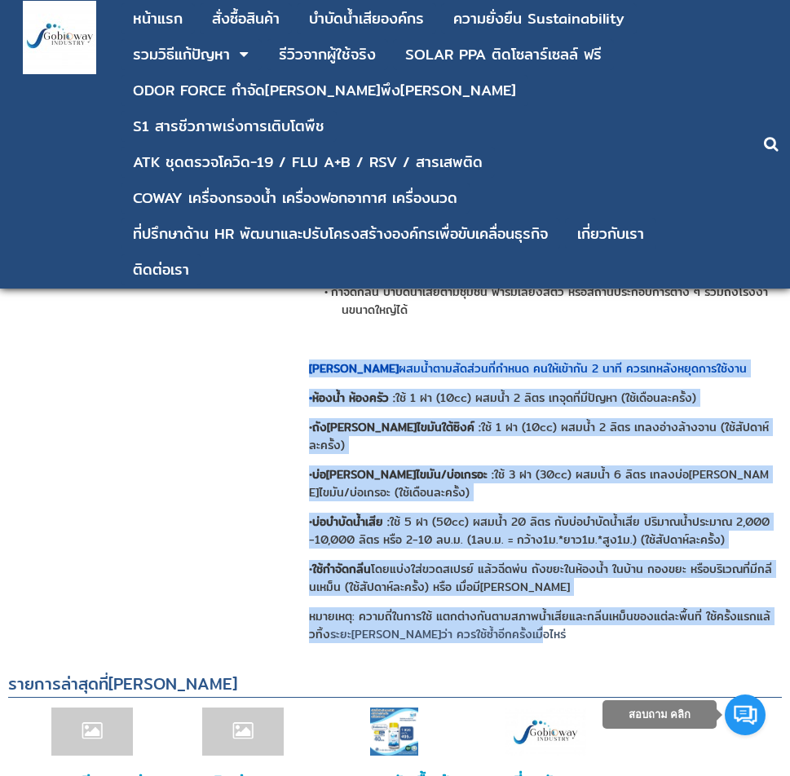
drag, startPoint x: 488, startPoint y: 609, endPoint x: 309, endPoint y: 373, distance: 296.7
click at [309, 373] on div "RO BIO หัวเชื้อเข้มข้น (ขนาดบรรจุ 100cc) ผสมน้ำใช้งานได้ 40 ลิตร RO BIO สารชีวภ…" at bounding box center [541, 249] width 465 height 787
copy div "วิธีใช้ ผสมน้ำตามสัดส่วนที่กำหนด คนให้เข้ากัน 2 นาที ควรเทหลังหยุดการใช้งาน • ห…"
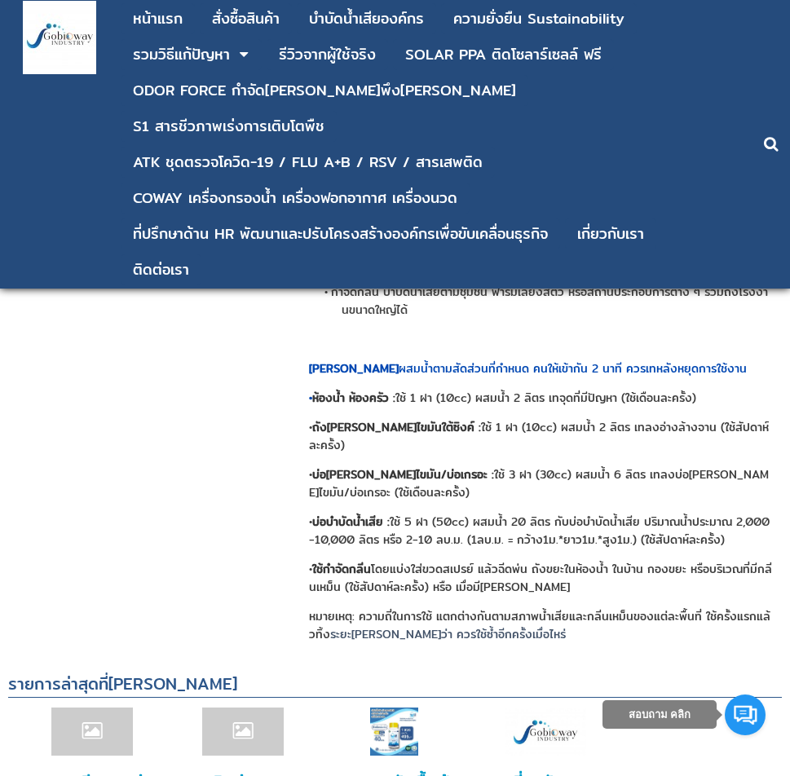
click at [248, 393] on div "1" at bounding box center [395, 112] width 774 height 1086
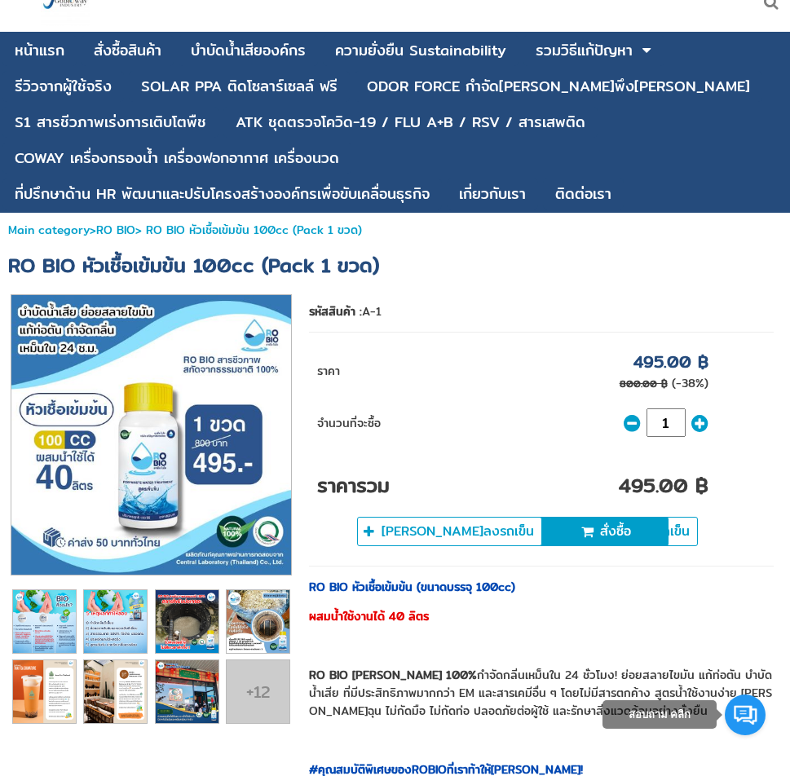
scroll to position [0, 0]
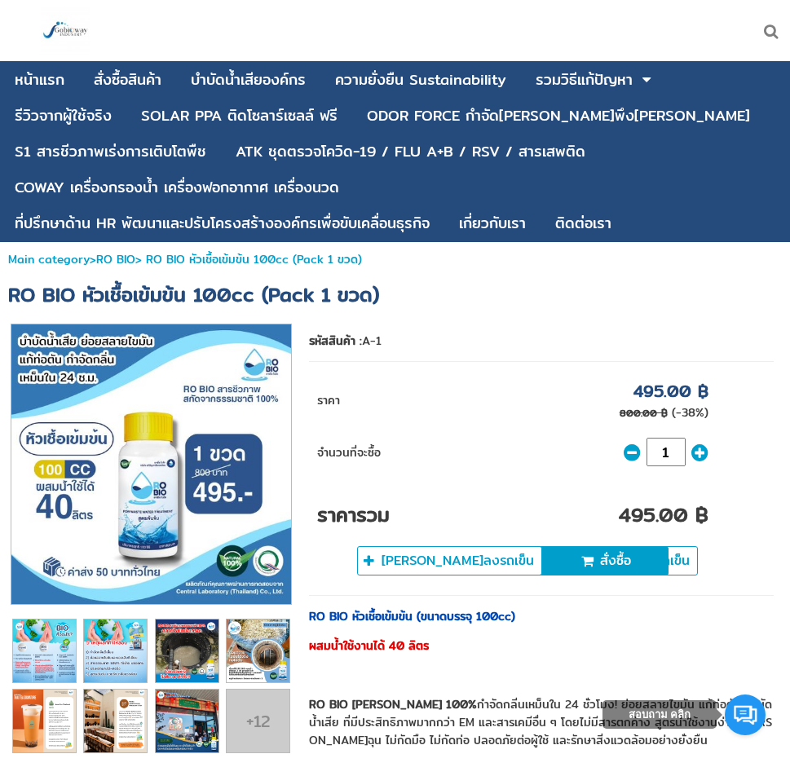
click at [646, 411] on p "800.00 ฿" at bounding box center [643, 412] width 48 height 15
click at [647, 415] on p "800.00 ฿" at bounding box center [643, 412] width 48 height 15
drag, startPoint x: 636, startPoint y: 413, endPoint x: 611, endPoint y: 411, distance: 25.4
click at [611, 411] on td "495.00 ฿ 800.00 ฿ (-38%)" at bounding box center [573, 400] width 285 height 60
copy p "800"
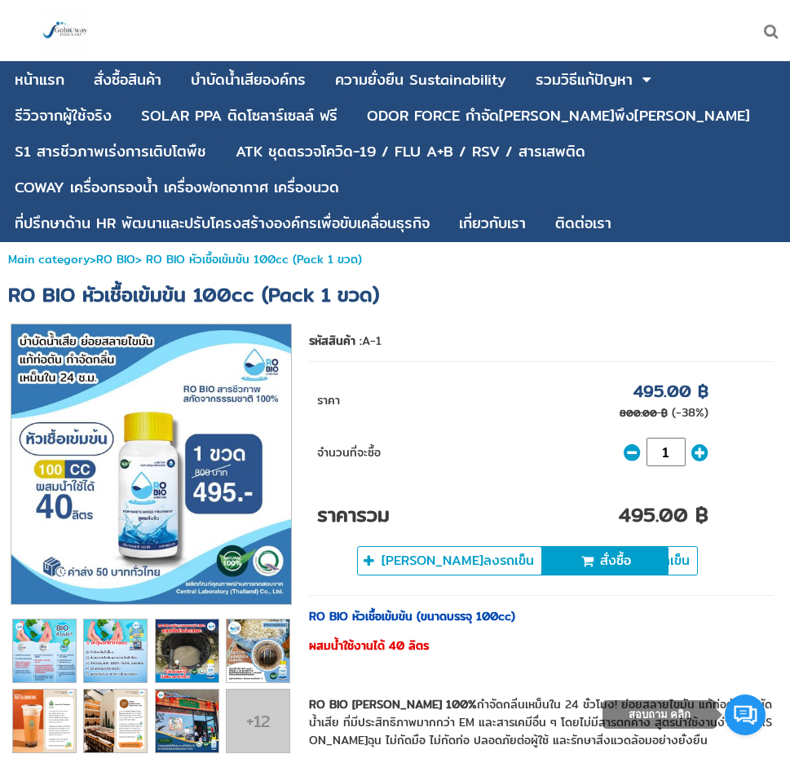
click at [473, 440] on td "1" at bounding box center [573, 452] width 285 height 45
click at [487, 400] on td "495.00 ฿ 800.00 ฿ (-38%)" at bounding box center [573, 400] width 285 height 60
click at [467, 413] on td "495.00 ฿ 800.00 ฿ (-38%)" at bounding box center [573, 400] width 285 height 60
drag, startPoint x: 663, startPoint y: 389, endPoint x: 790, endPoint y: 434, distance: 134.8
click at [628, 389] on td "495.00 ฿ 800.00 ฿ (-38%)" at bounding box center [573, 400] width 285 height 60
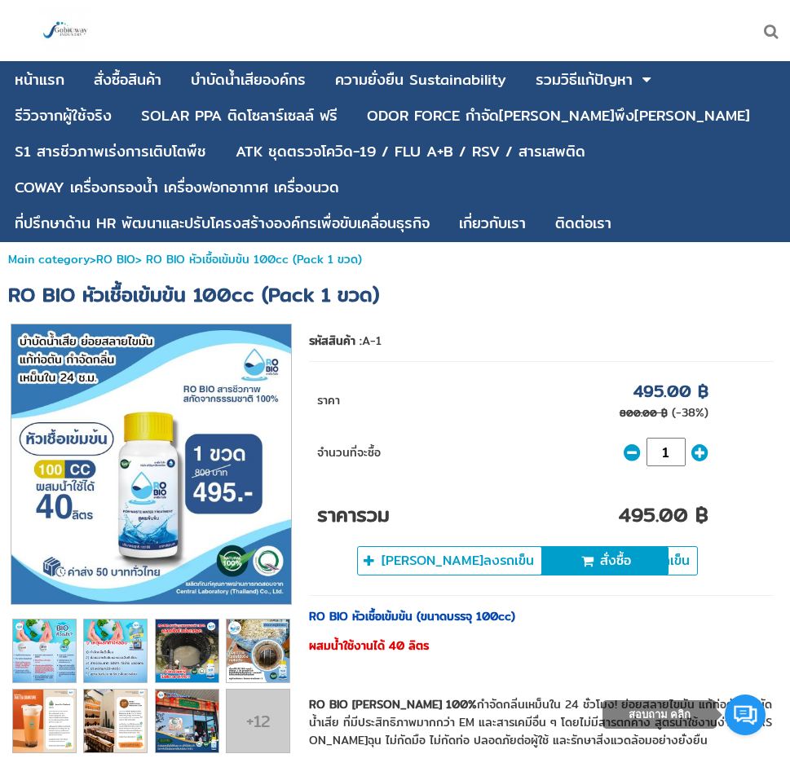
copy p "495"
click at [439, 430] on td "1" at bounding box center [573, 452] width 285 height 45
click at [515, 390] on td "495.00 ฿ 800.00 ฿ (-38%)" at bounding box center [573, 400] width 285 height 60
click at [518, 15] on div at bounding box center [525, 30] width 529 height 61
click at [457, 445] on td "1" at bounding box center [573, 452] width 285 height 45
